Goal: Navigation & Orientation: Understand site structure

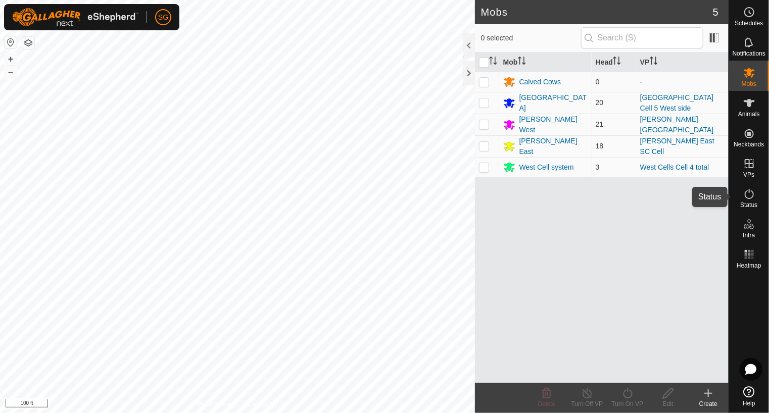
click at [752, 199] on icon at bounding box center [749, 194] width 12 height 12
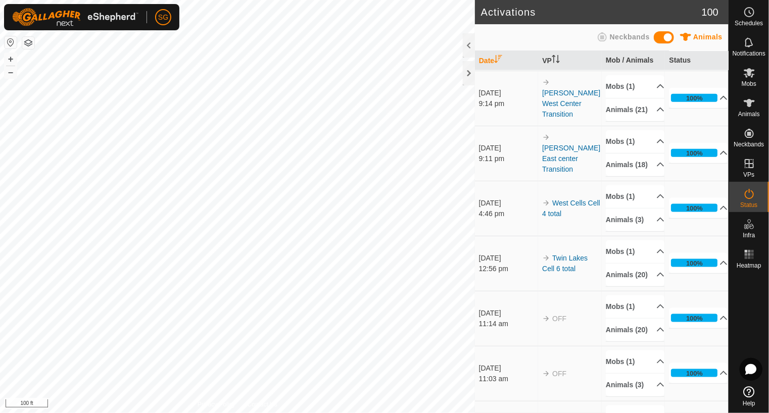
scroll to position [606, 0]
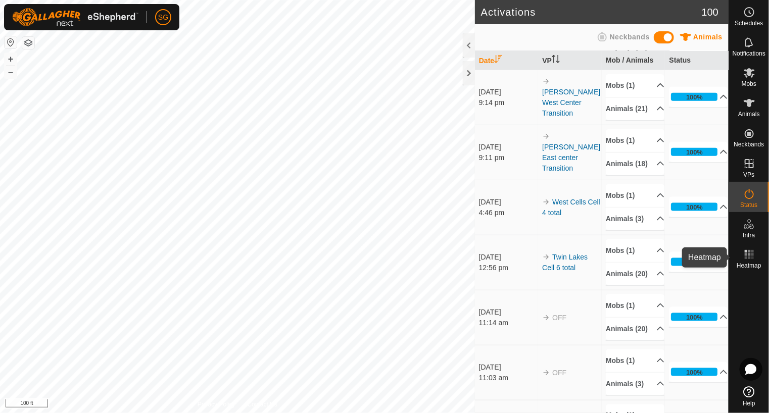
click at [751, 253] on icon at bounding box center [749, 255] width 12 height 12
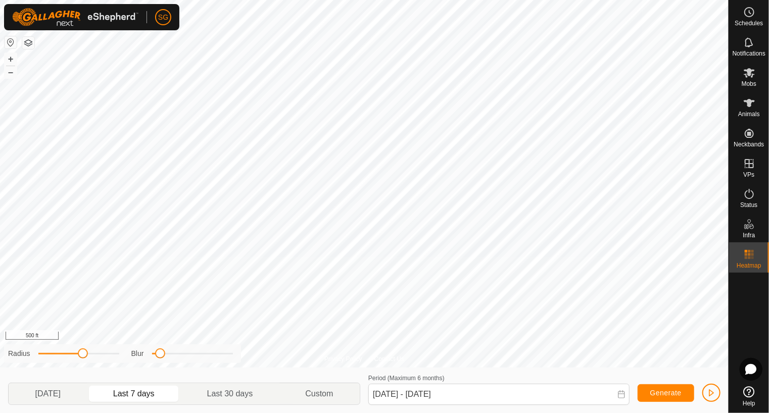
click at [768, 344] on html "SG Schedules Notifications Mobs Animals Neckbands VPs Status Infra Heatmap Help…" at bounding box center [384, 206] width 769 height 413
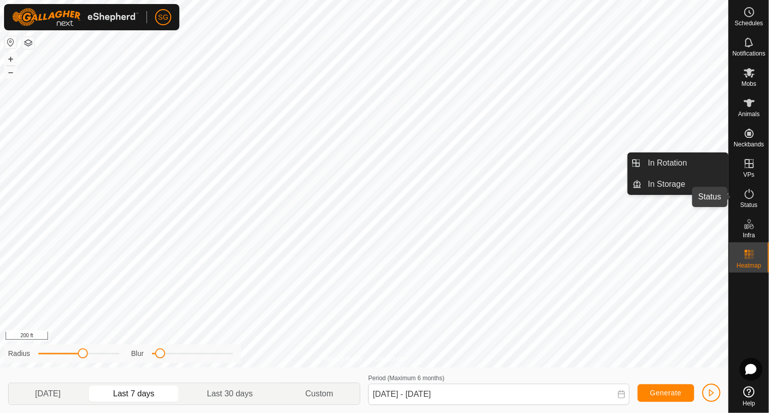
click at [754, 188] on icon at bounding box center [749, 194] width 12 height 12
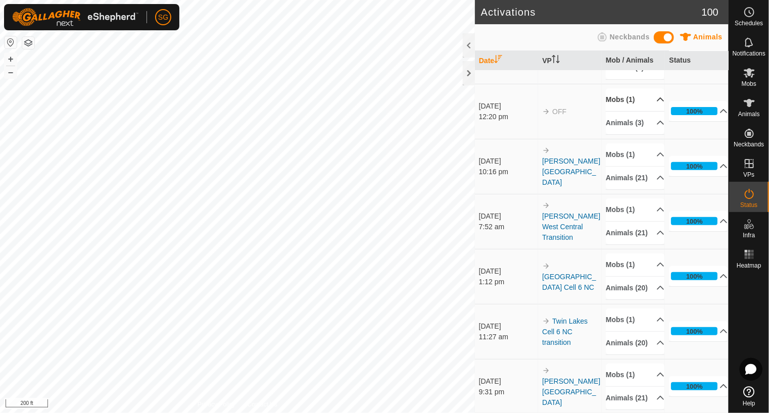
scroll to position [101, 0]
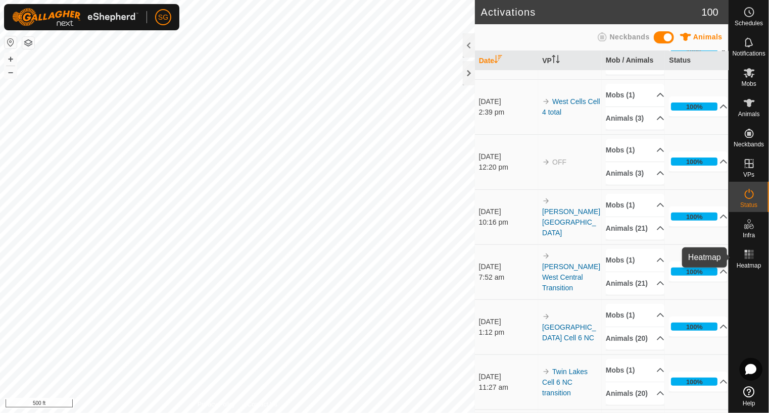
click at [749, 256] on icon at bounding box center [749, 255] width 12 height 12
